Goal: Transaction & Acquisition: Purchase product/service

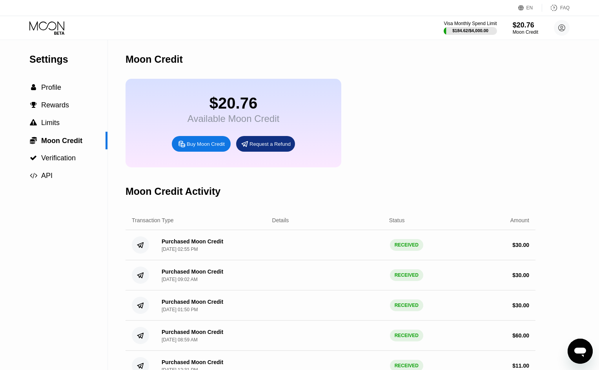
click at [52, 30] on icon at bounding box center [46, 25] width 35 height 9
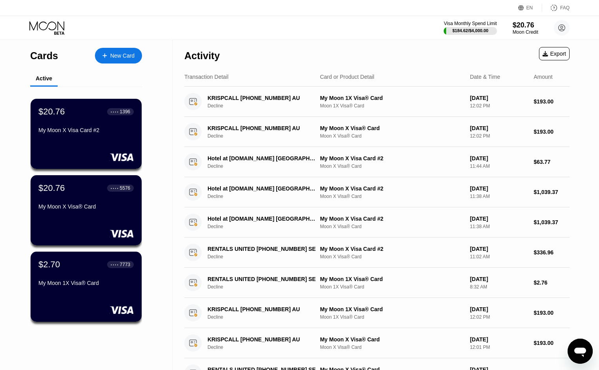
click at [126, 56] on div "New Card" at bounding box center [122, 56] width 24 height 7
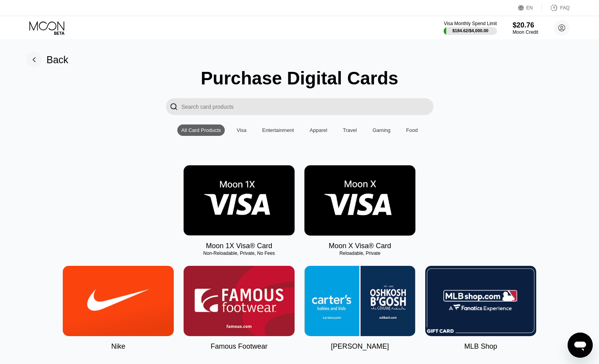
click at [347, 196] on img at bounding box center [359, 200] width 111 height 70
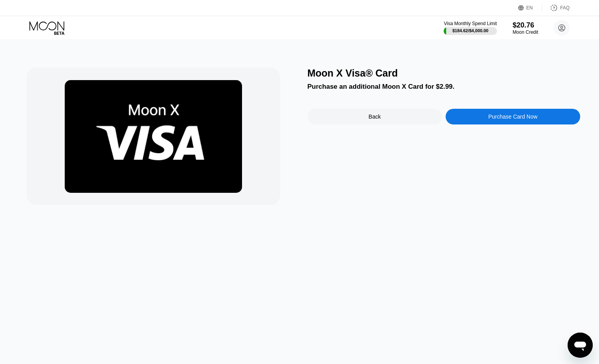
click at [53, 34] on icon at bounding box center [47, 28] width 36 height 14
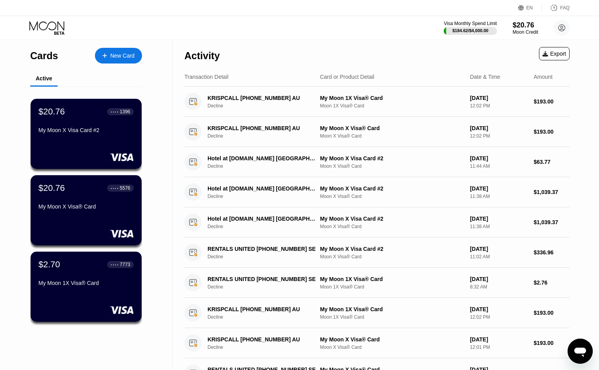
click at [125, 53] on div "New Card" at bounding box center [122, 56] width 24 height 7
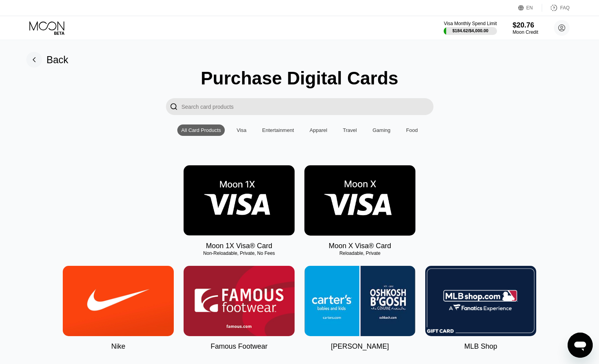
click at [257, 192] on img at bounding box center [239, 200] width 111 height 70
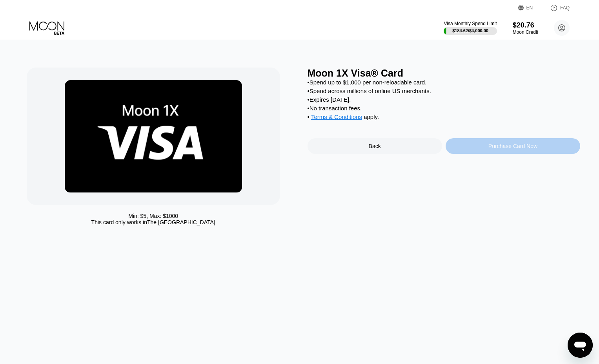
click at [484, 151] on div "Purchase Card Now" at bounding box center [513, 146] width 135 height 16
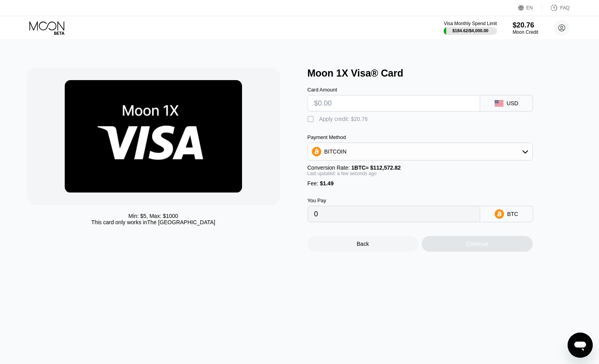
click at [336, 107] on input "text" at bounding box center [393, 103] width 159 height 16
type input "$1"
type input "0.00002212"
drag, startPoint x: 338, startPoint y: 107, endPoint x: 317, endPoint y: 117, distance: 22.5
click at [317, 117] on div "Card Amount $1 USD  Apply credit: $2.49 Payment Method BITCOIN Conversion Rate…" at bounding box center [433, 150] width 251 height 143
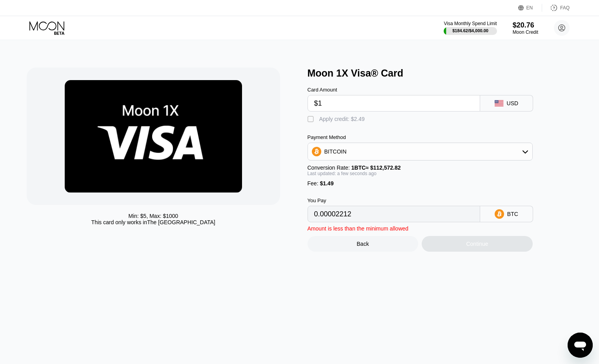
type input "$2"
type input "0.00003101"
drag, startPoint x: 321, startPoint y: 117, endPoint x: 313, endPoint y: 118, distance: 7.1
click at [314, 118] on div "Card Amount $2 USD  Apply credit: $3.49 Payment Method BITCOIN Conversion Rate…" at bounding box center [433, 150] width 251 height 143
type input "$3"
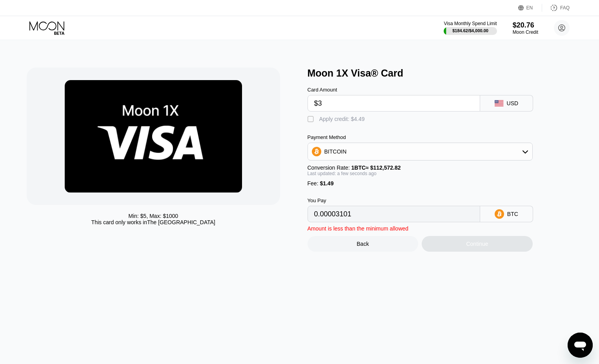
type input "0.00003989"
click at [293, 118] on div "Min: $ 5 , Max: $ 1000 This card only works in The United States Moon 1X Visa® …" at bounding box center [300, 159] width 546 height 184
type input "$4"
type input "0.00004877"
drag, startPoint x: 314, startPoint y: 116, endPoint x: 293, endPoint y: 119, distance: 21.8
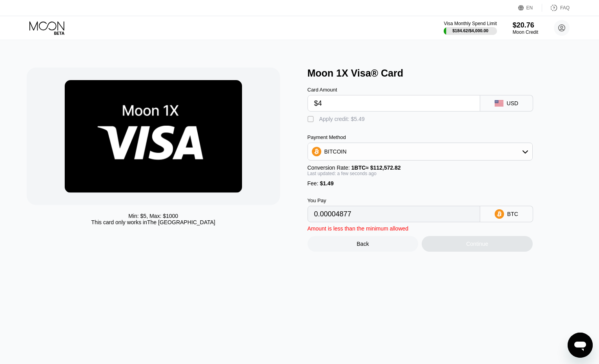
click at [293, 119] on div "Min: $ 5 , Max: $ 1000 This card only works in The United States Moon 1X Visa® …" at bounding box center [300, 159] width 546 height 184
type input "$5"
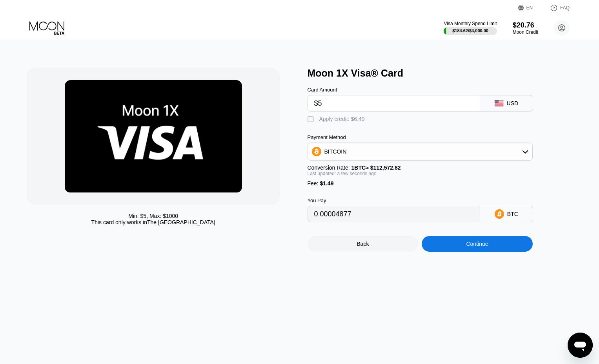
type input "0.00005766"
type input "$5"
click at [61, 31] on icon at bounding box center [47, 28] width 36 height 14
